Goal: Check status: Check status

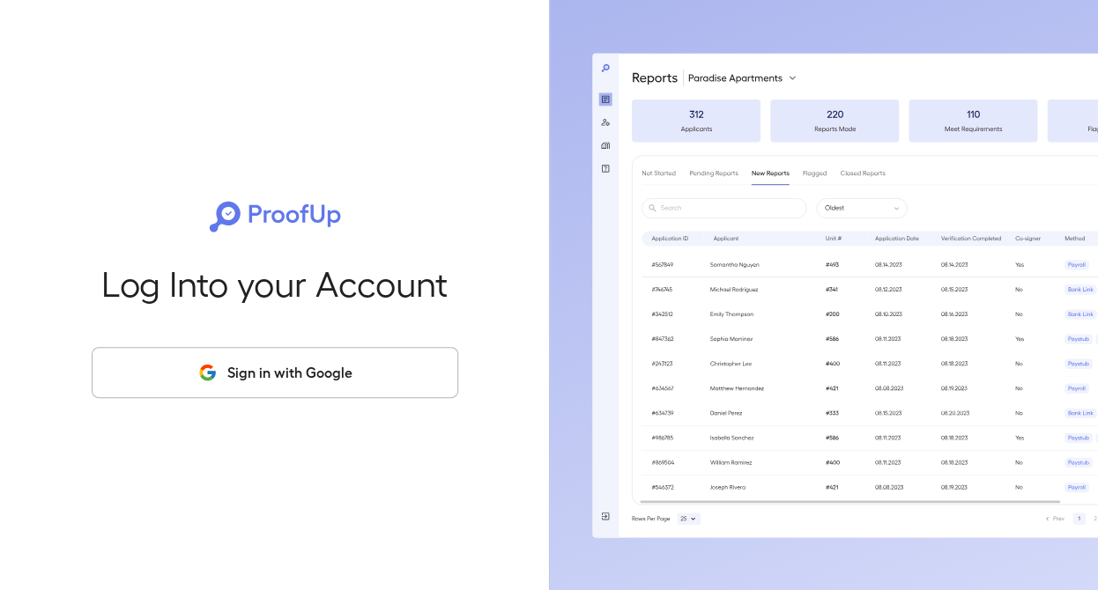
click at [317, 375] on button "Sign in with Google" at bounding box center [275, 372] width 367 height 51
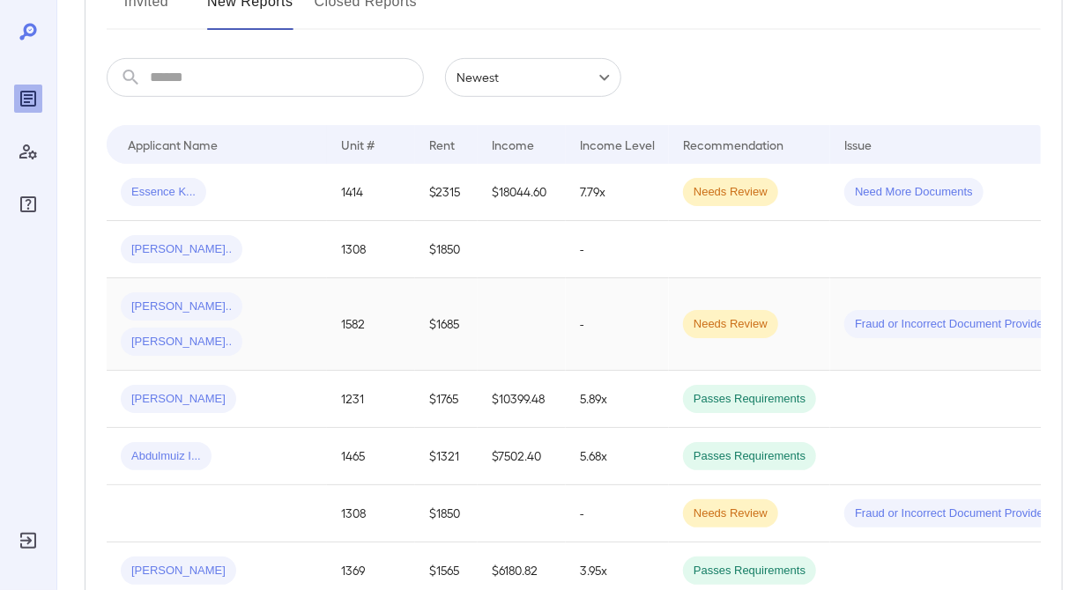
scroll to position [264, 0]
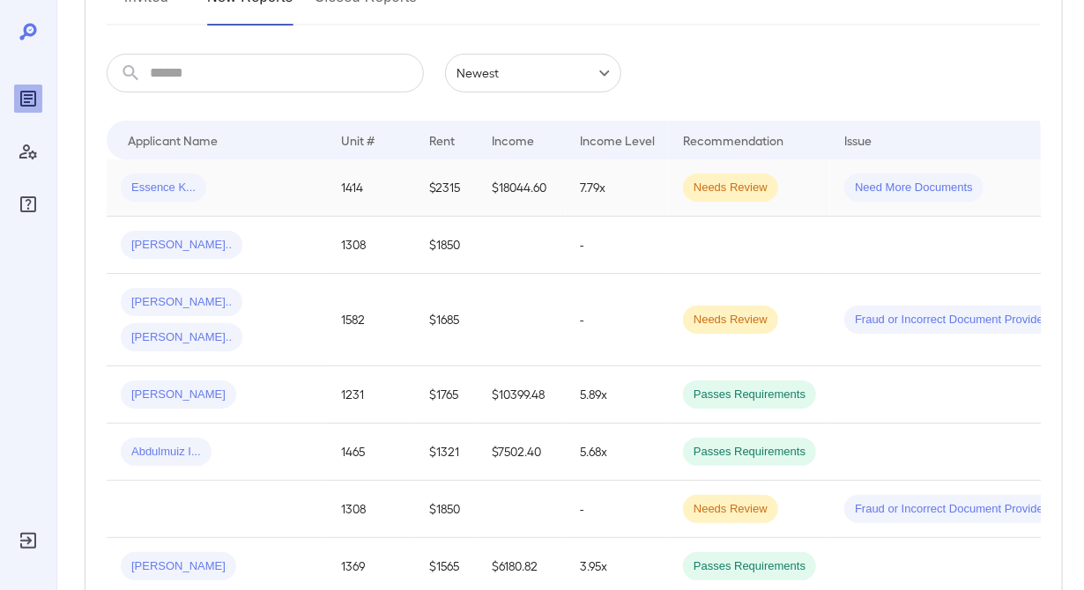
click at [239, 199] on div "Essence K..." at bounding box center [217, 188] width 192 height 28
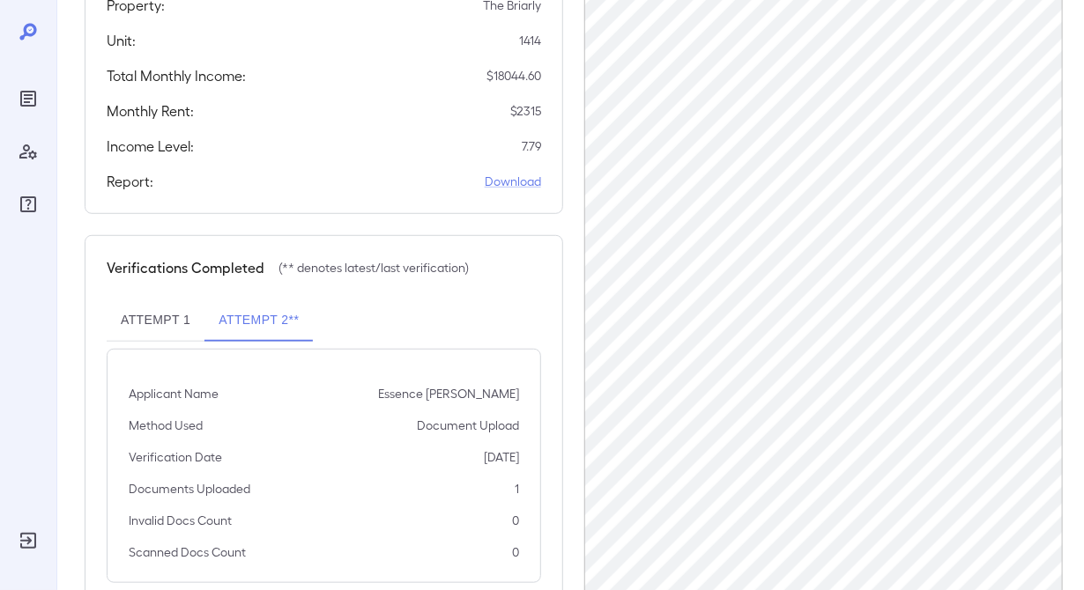
scroll to position [317, 0]
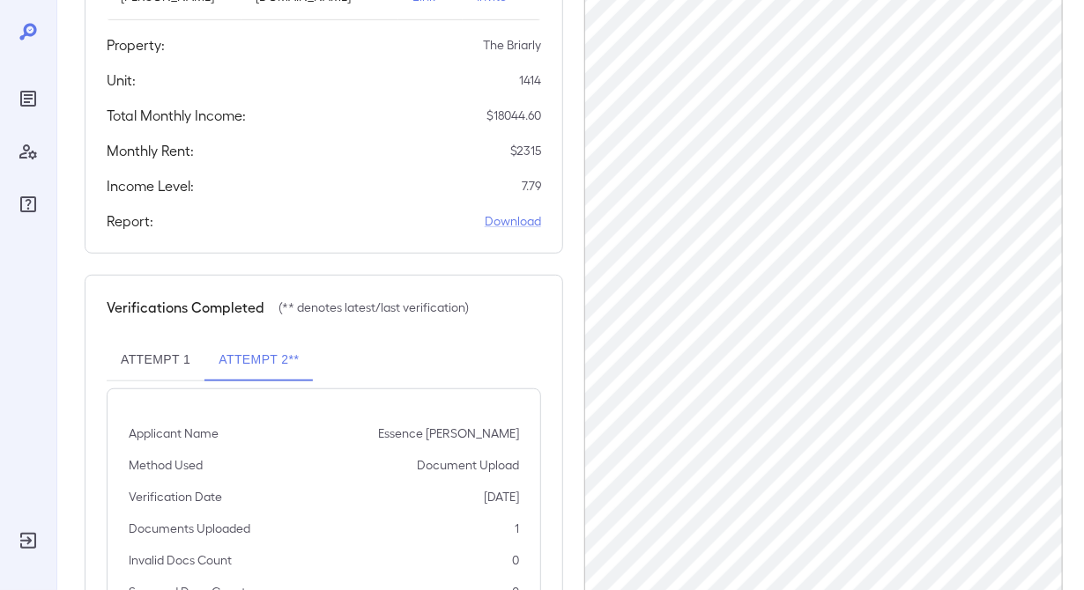
click at [130, 345] on button "Attempt 1" at bounding box center [156, 360] width 98 height 42
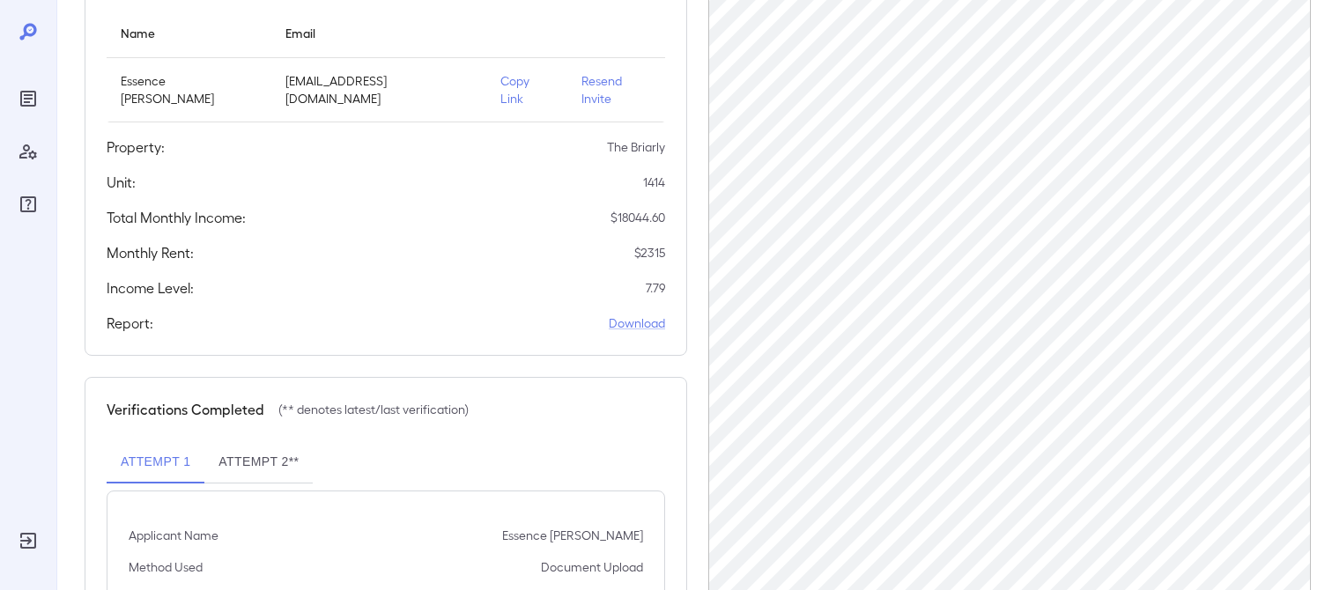
scroll to position [211, 0]
